Goal: Task Accomplishment & Management: Manage account settings

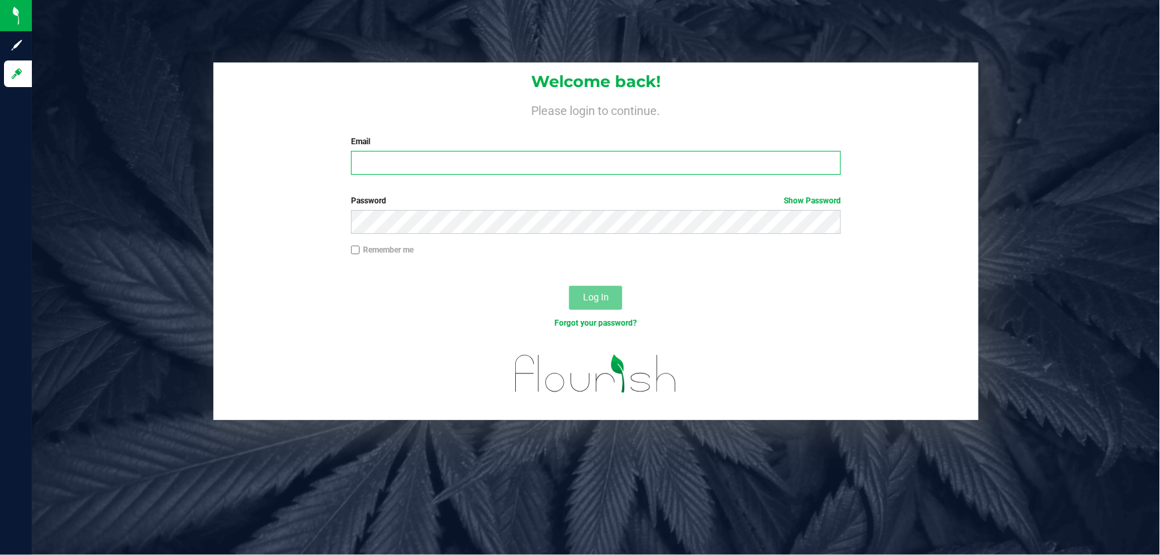
click at [375, 165] on input "Email" at bounding box center [596, 163] width 490 height 24
click at [451, 159] on input "wmoretti@live" at bounding box center [596, 163] width 490 height 24
type input "[EMAIL_ADDRESS][DOMAIN_NAME]"
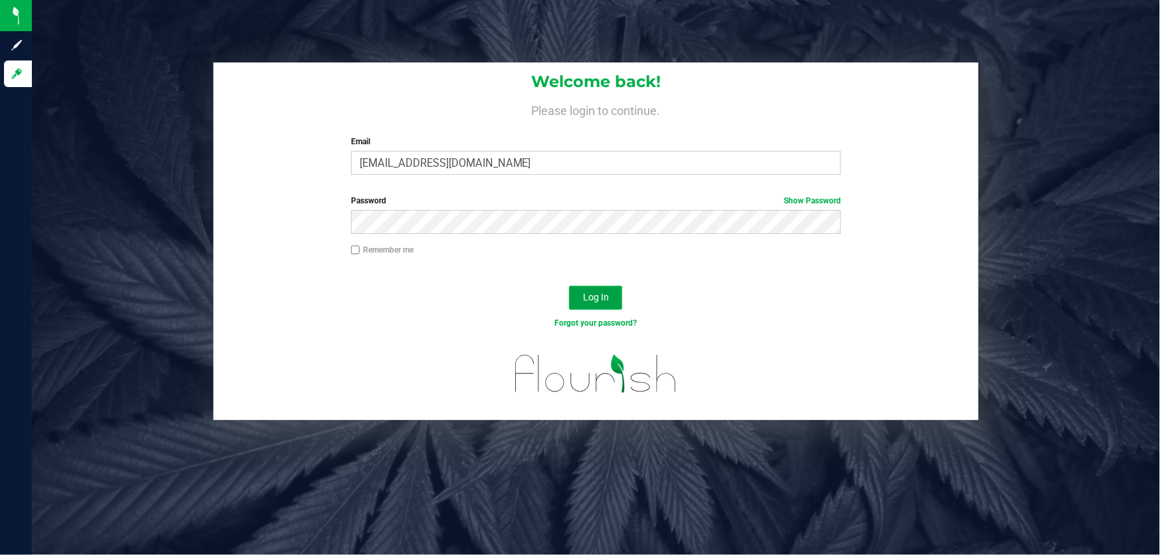
click at [609, 298] on button "Log In" at bounding box center [595, 298] width 53 height 24
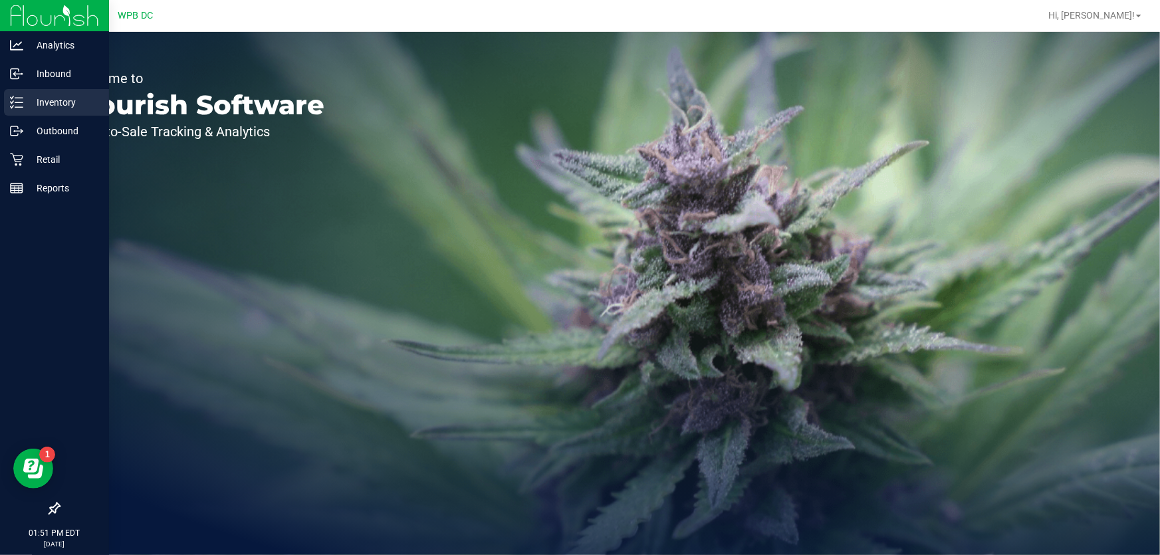
click at [63, 100] on p "Inventory" at bounding box center [63, 102] width 80 height 16
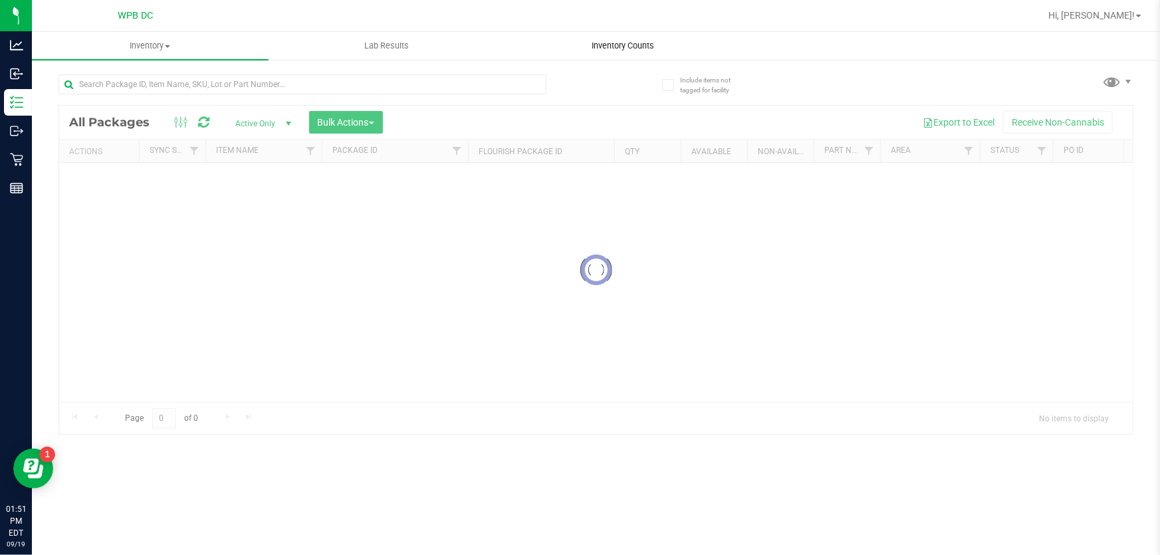
click at [644, 46] on div "Inventory All packages All inventory Waste log Create inventory Lab Results Inv…" at bounding box center [596, 293] width 1128 height 523
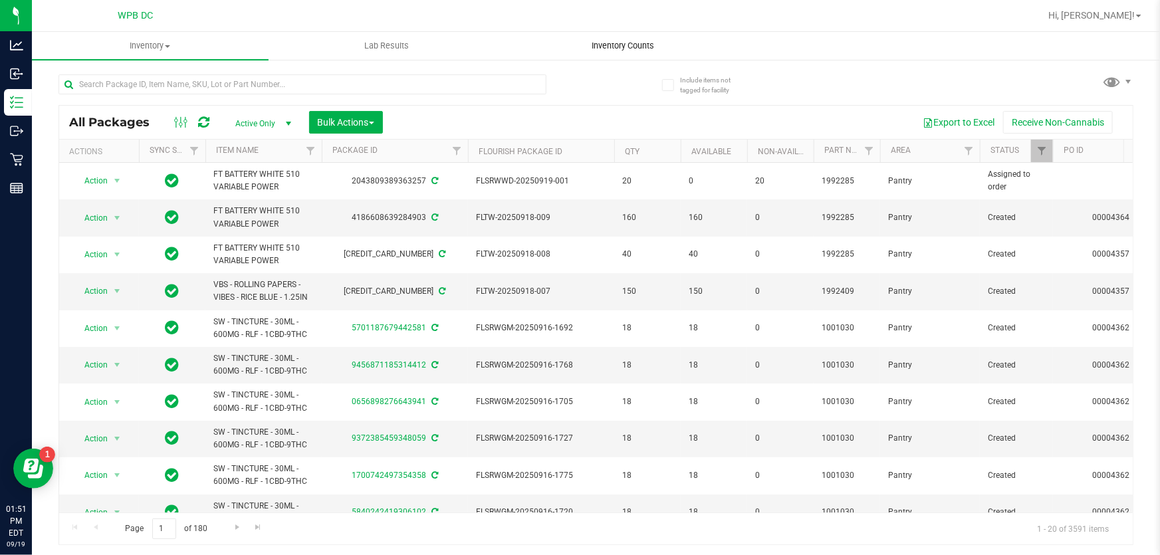
click at [640, 46] on span "Inventory Counts" at bounding box center [623, 46] width 98 height 12
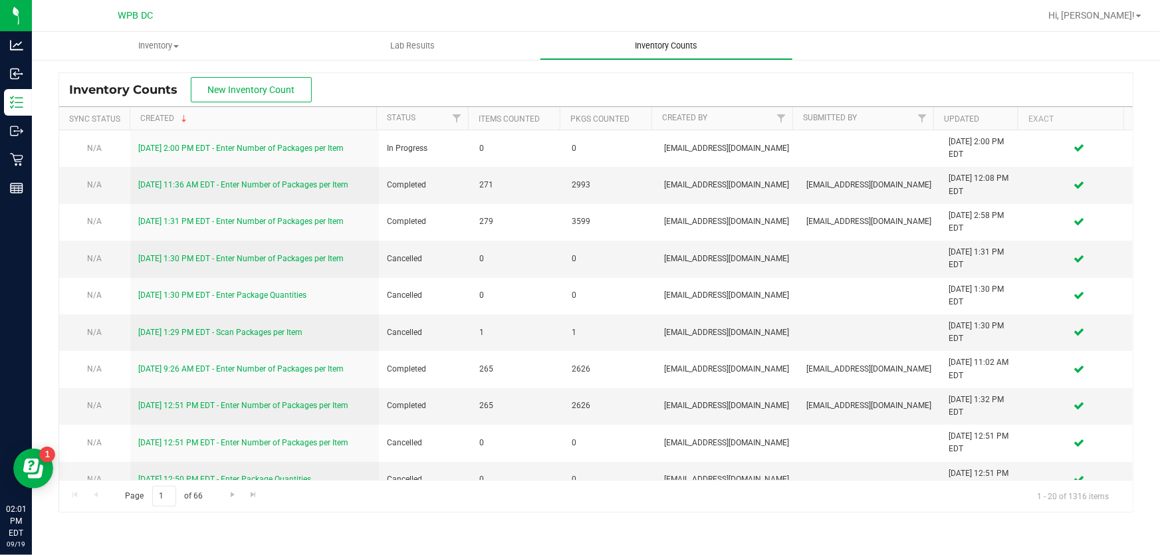
click at [650, 43] on span "Inventory Counts" at bounding box center [666, 46] width 98 height 12
